Goal: Navigation & Orientation: Find specific page/section

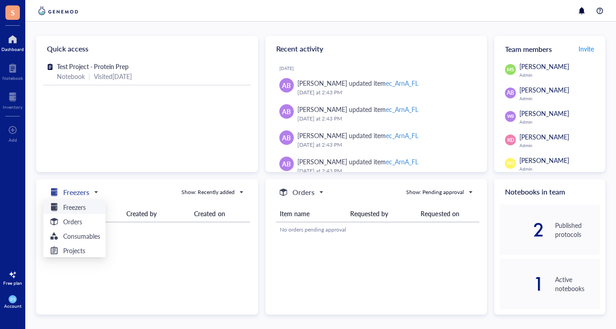
click at [77, 195] on h5 "Freezers" at bounding box center [76, 192] width 26 height 11
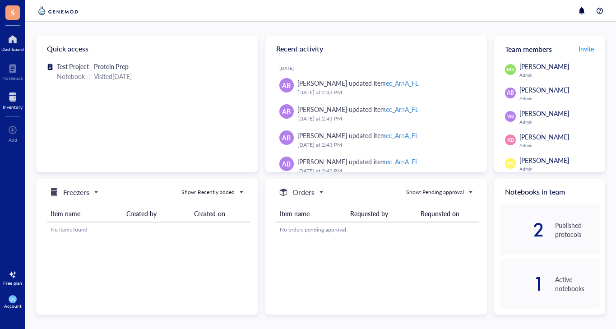
click at [5, 99] on div at bounding box center [13, 97] width 20 height 14
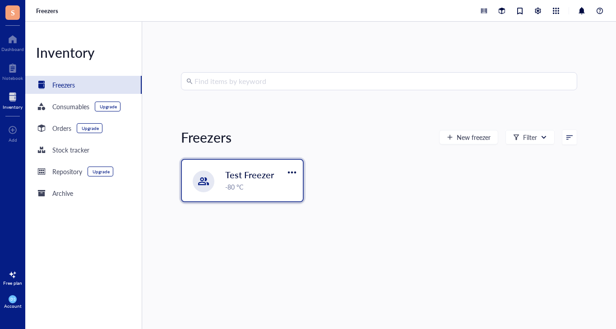
click at [236, 174] on span "Test Freezer" at bounding box center [249, 174] width 49 height 13
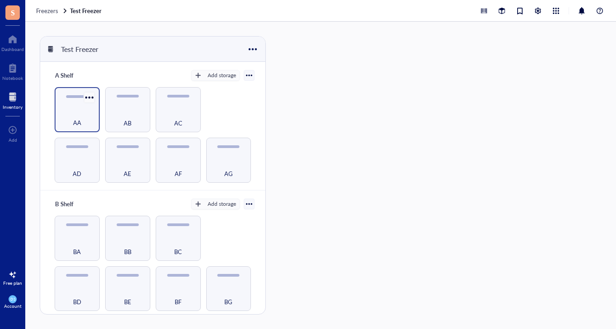
click at [88, 103] on div at bounding box center [89, 97] width 13 height 13
click at [74, 111] on div "AA" at bounding box center [77, 118] width 36 height 20
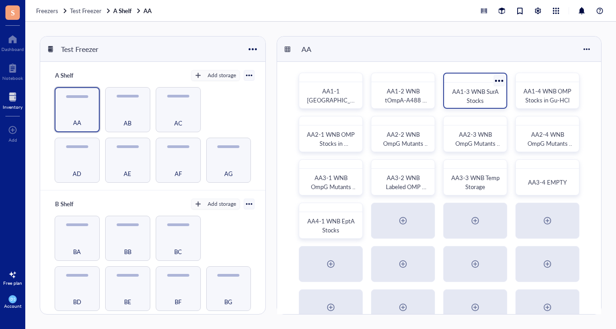
click at [469, 91] on span "AA1-3 WNB SurA Stocks" at bounding box center [476, 96] width 48 height 18
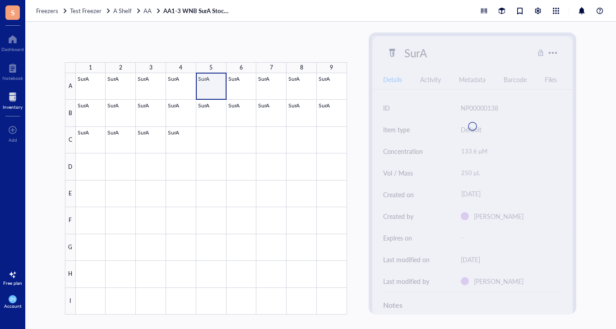
click at [209, 86] on div at bounding box center [211, 194] width 271 height 242
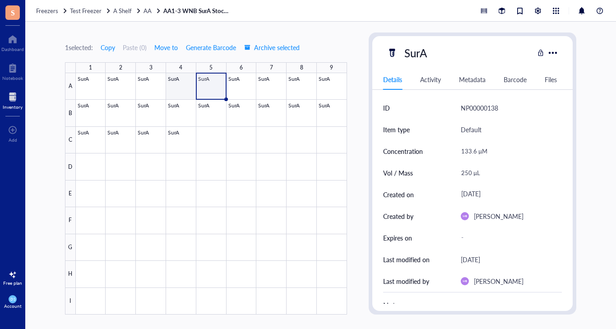
click at [156, 105] on div at bounding box center [211, 194] width 271 height 242
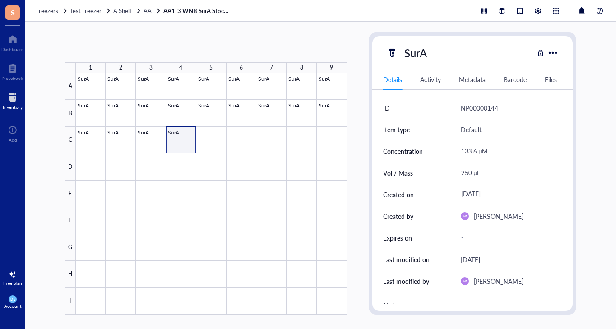
click at [183, 139] on div at bounding box center [211, 194] width 271 height 242
